Goal: Find specific page/section: Find specific page/section

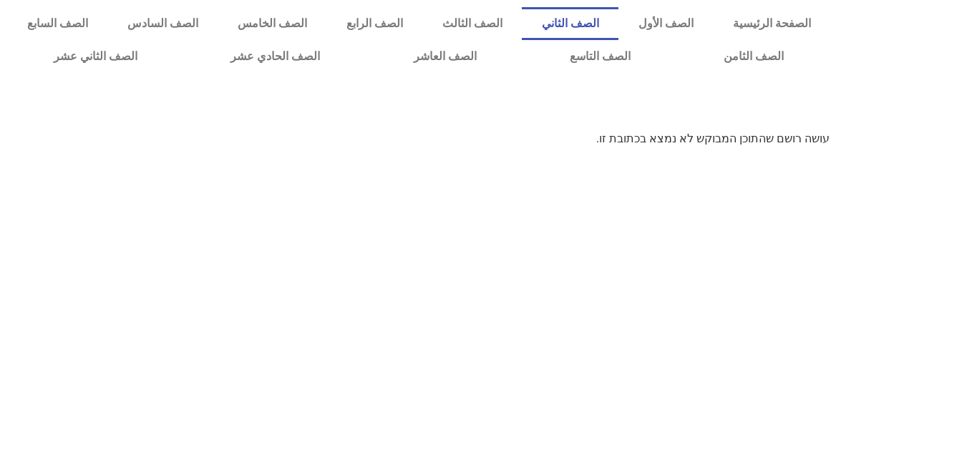
click at [618, 24] on link "الصف الثاني" at bounding box center [570, 23] width 97 height 33
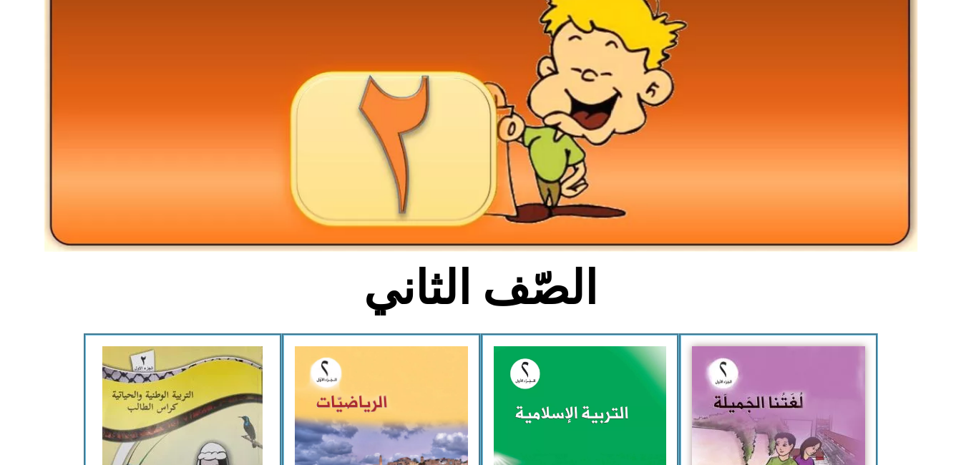
scroll to position [115, 0]
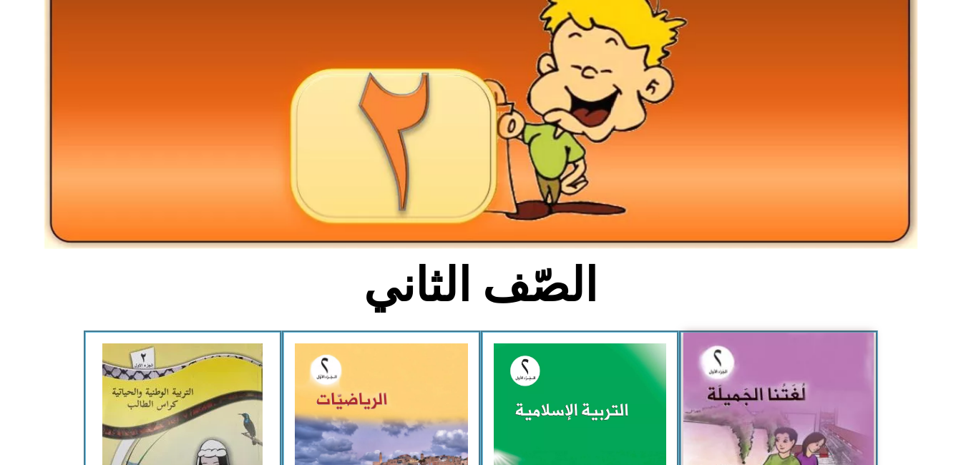
click at [765, 421] on img at bounding box center [779, 450] width 190 height 235
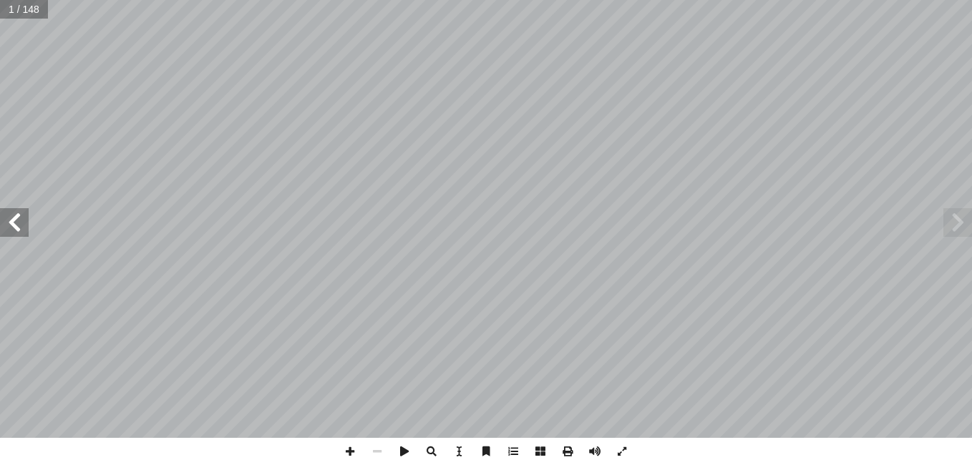
click at [17, 219] on span at bounding box center [14, 222] width 29 height 29
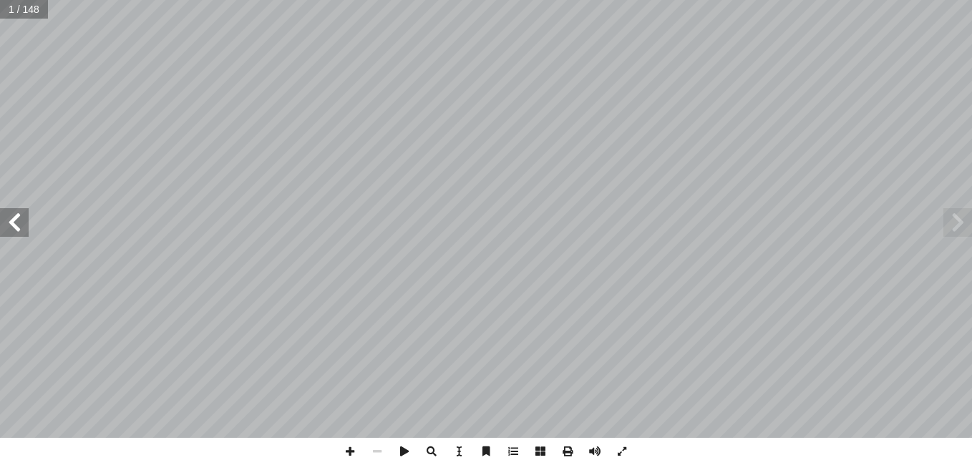
click at [17, 219] on span at bounding box center [14, 222] width 29 height 29
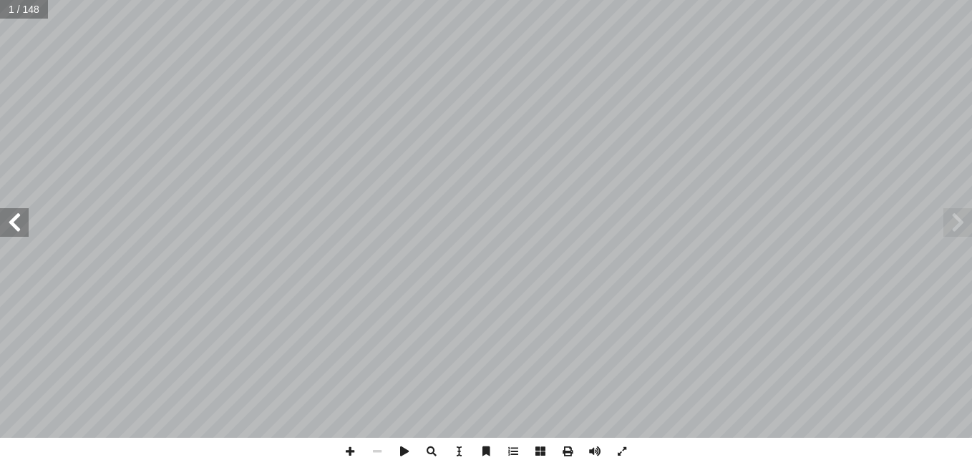
click at [17, 219] on span at bounding box center [14, 222] width 29 height 29
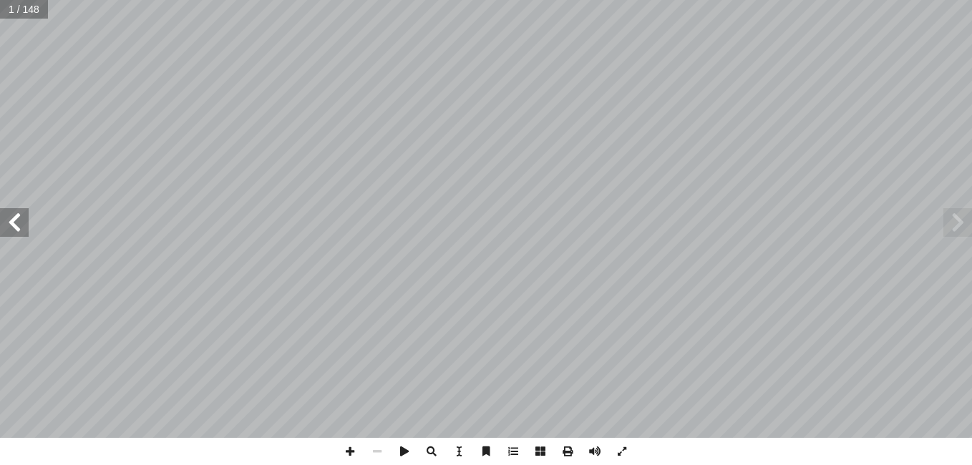
click at [17, 219] on span at bounding box center [14, 222] width 29 height 29
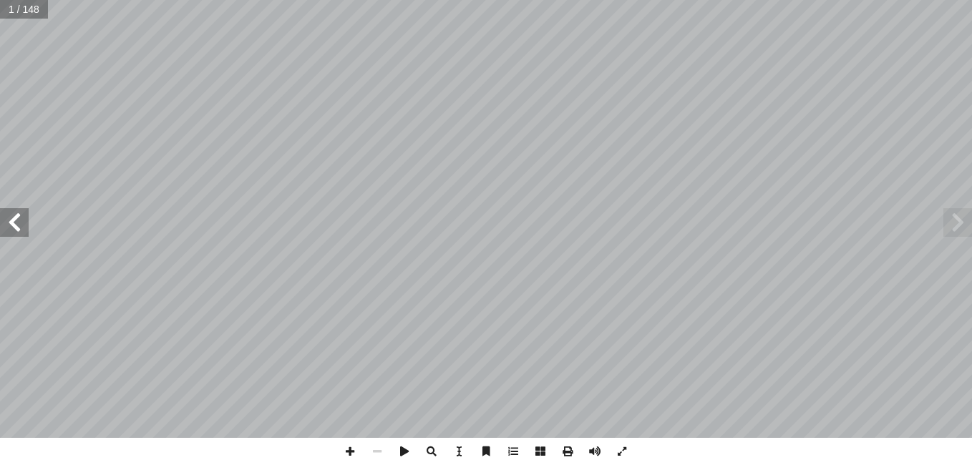
click at [17, 219] on span at bounding box center [14, 222] width 29 height 29
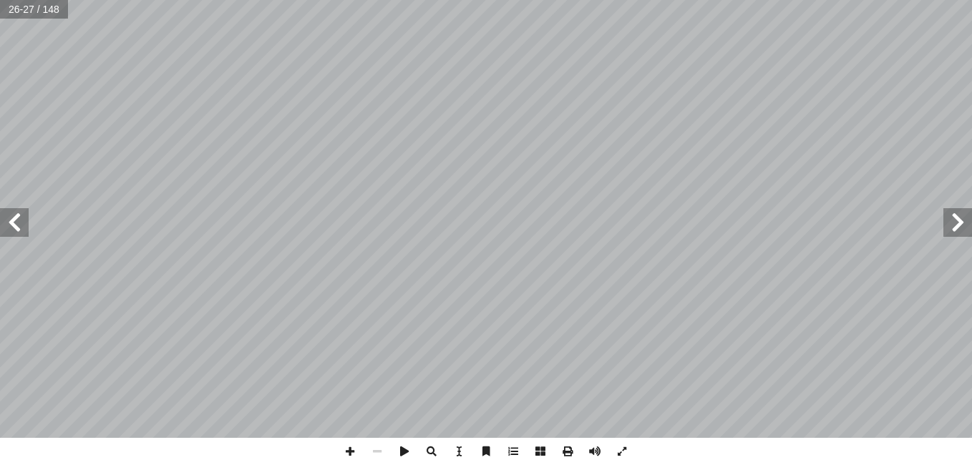
click at [17, 219] on span at bounding box center [14, 222] width 29 height 29
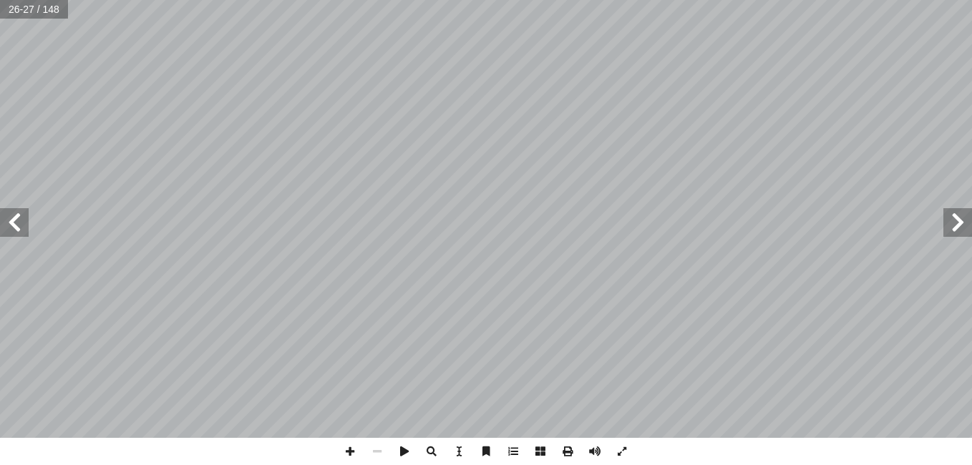
click at [17, 219] on span at bounding box center [14, 222] width 29 height 29
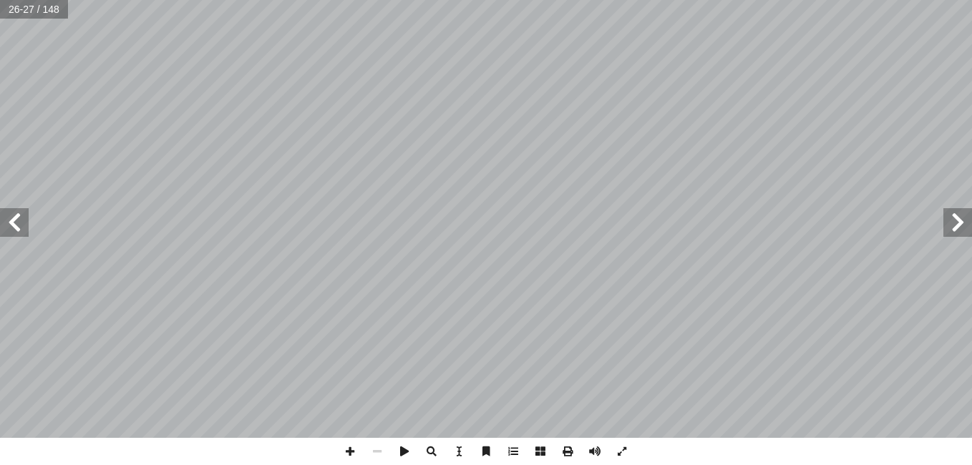
click at [17, 219] on span at bounding box center [14, 222] width 29 height 29
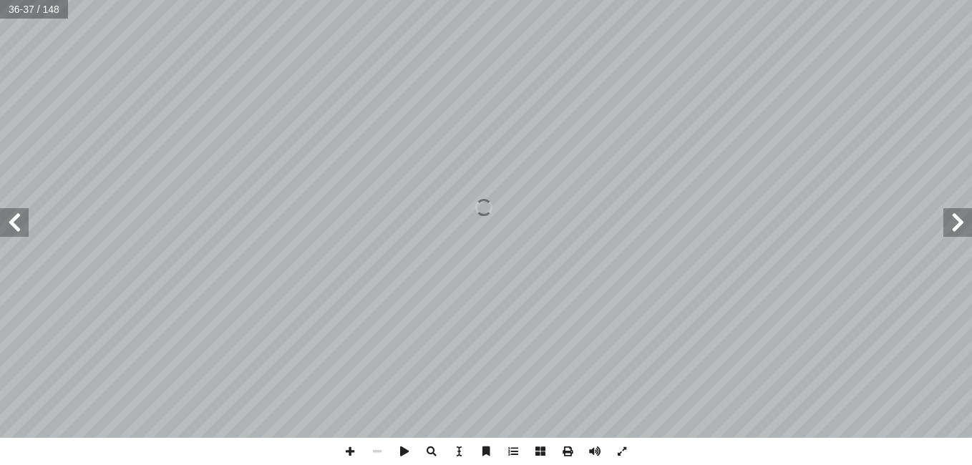
click at [17, 219] on span at bounding box center [14, 222] width 29 height 29
click at [351, 452] on span at bounding box center [349, 451] width 27 height 27
